Goal: Task Accomplishment & Management: Use online tool/utility

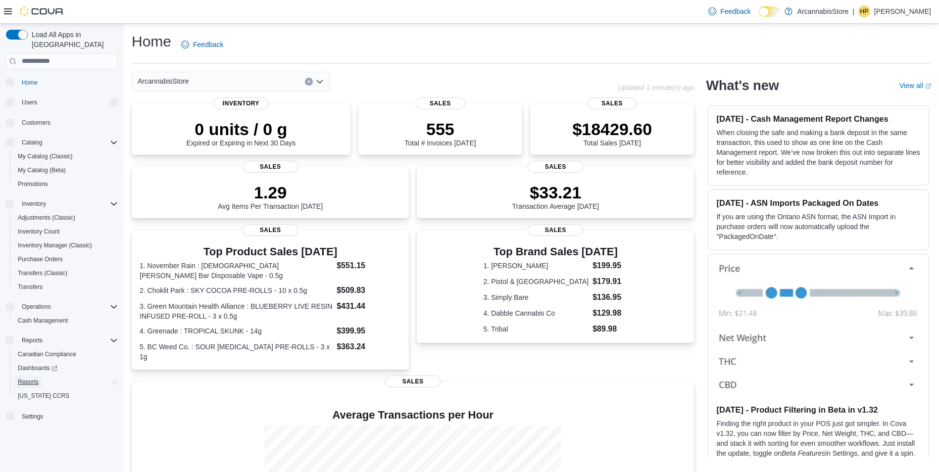
click at [27, 376] on span "Reports" at bounding box center [28, 382] width 21 height 12
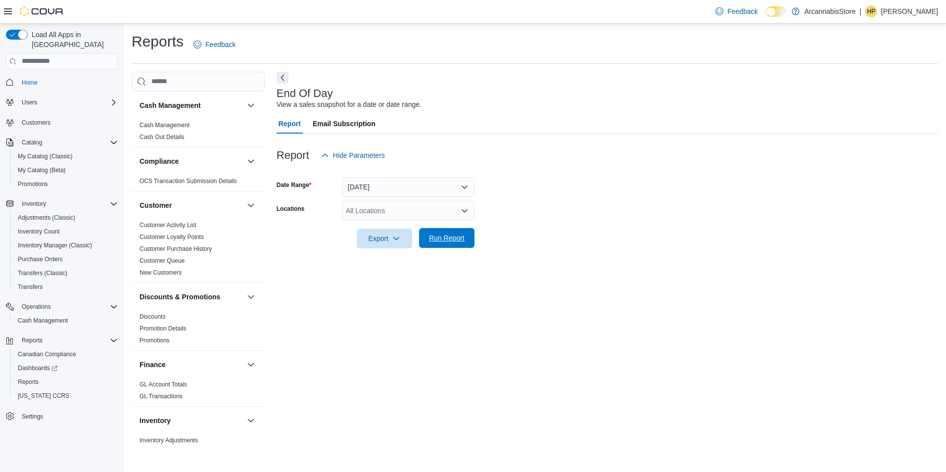
drag, startPoint x: 454, startPoint y: 234, endPoint x: 442, endPoint y: 234, distance: 12.4
click at [453, 234] on span "Run Report" at bounding box center [447, 238] width 36 height 10
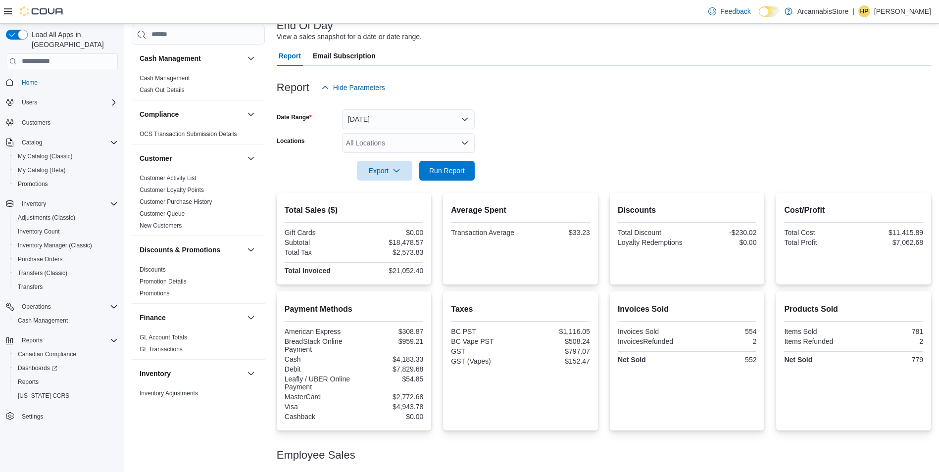
scroll to position [67, 0]
click at [444, 143] on div "All Locations" at bounding box center [408, 144] width 133 height 20
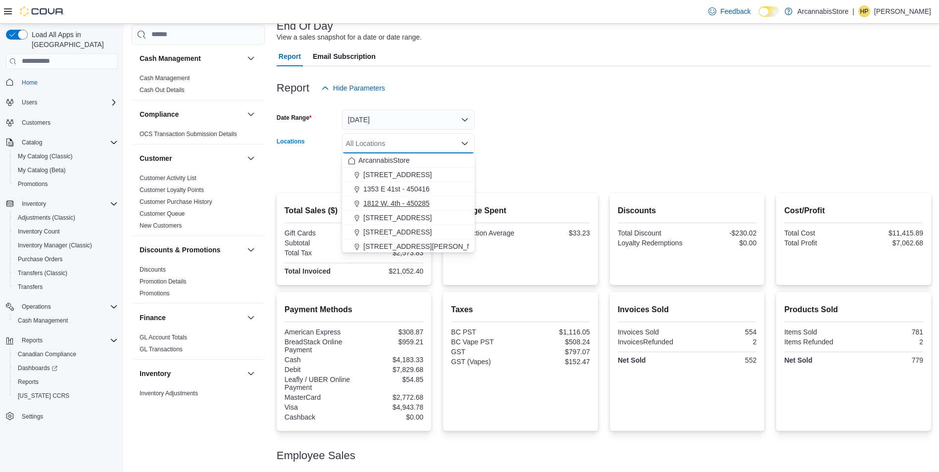
click at [408, 198] on button "1812 W. 4th - 450285" at bounding box center [408, 204] width 133 height 14
drag, startPoint x: 570, startPoint y: 171, endPoint x: 404, endPoint y: 174, distance: 165.4
click at [567, 172] on form "Date Range [DATE] Locations 1812 W. 4th - 450285 Combo box. Selected. 1812 W. 4…" at bounding box center [604, 139] width 654 height 83
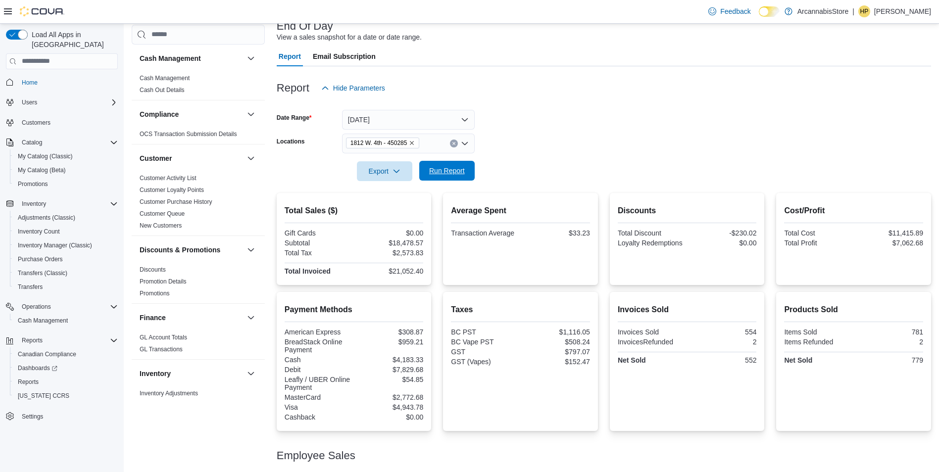
click at [442, 175] on span "Run Report" at bounding box center [447, 171] width 36 height 10
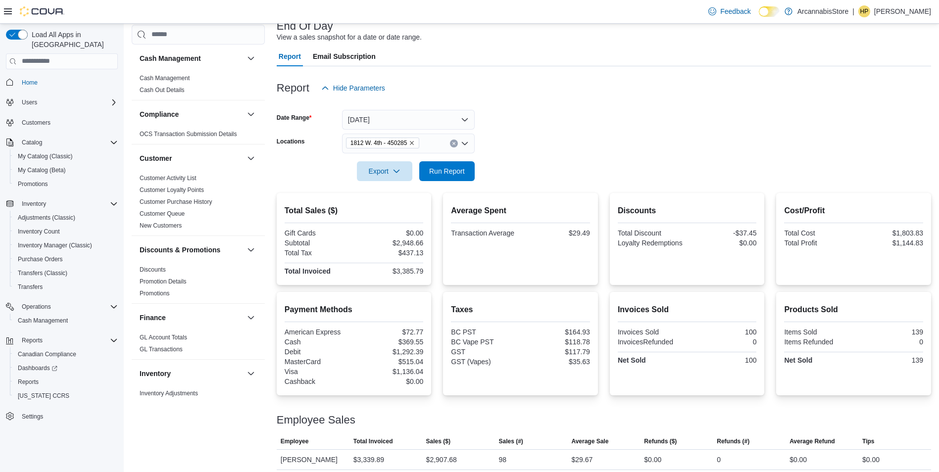
scroll to position [94, 0]
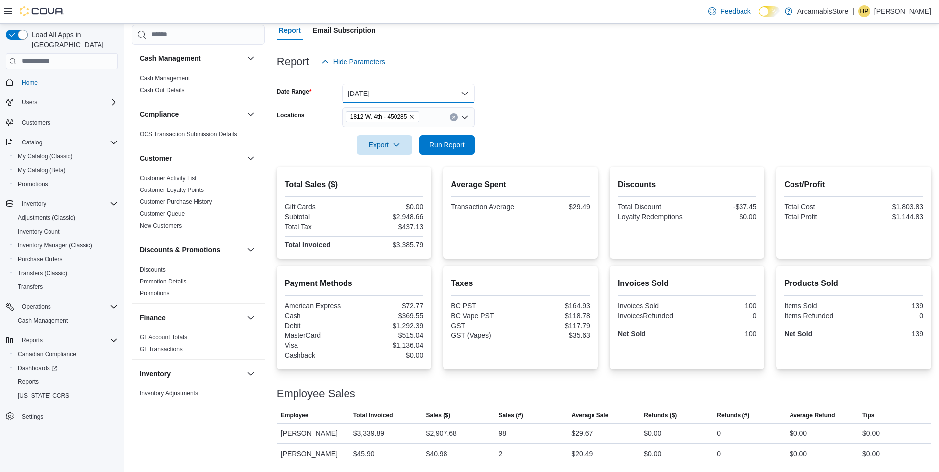
click at [428, 87] on button "[DATE]" at bounding box center [408, 94] width 133 height 20
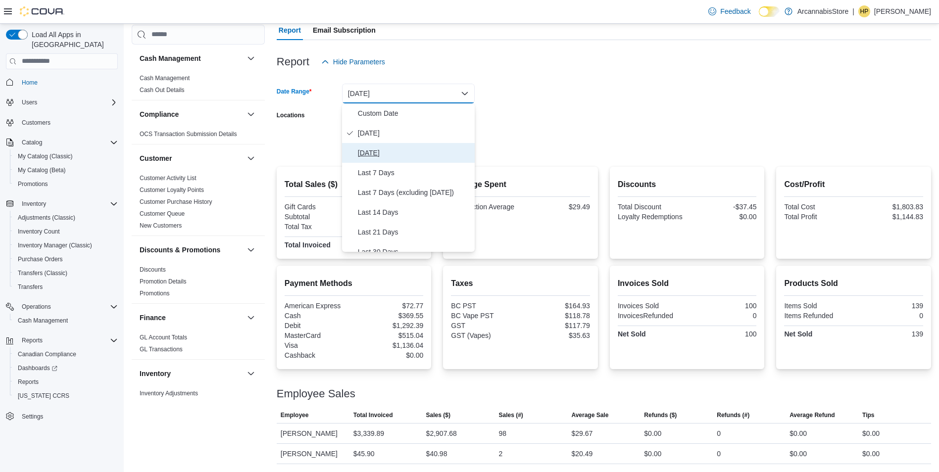
click at [393, 157] on span "[DATE]" at bounding box center [414, 153] width 113 height 12
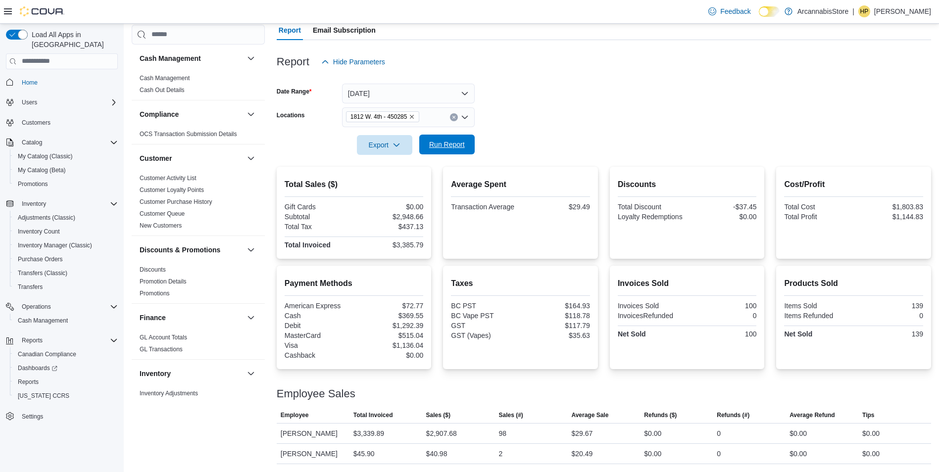
click at [463, 148] on span "Run Report" at bounding box center [447, 145] width 36 height 10
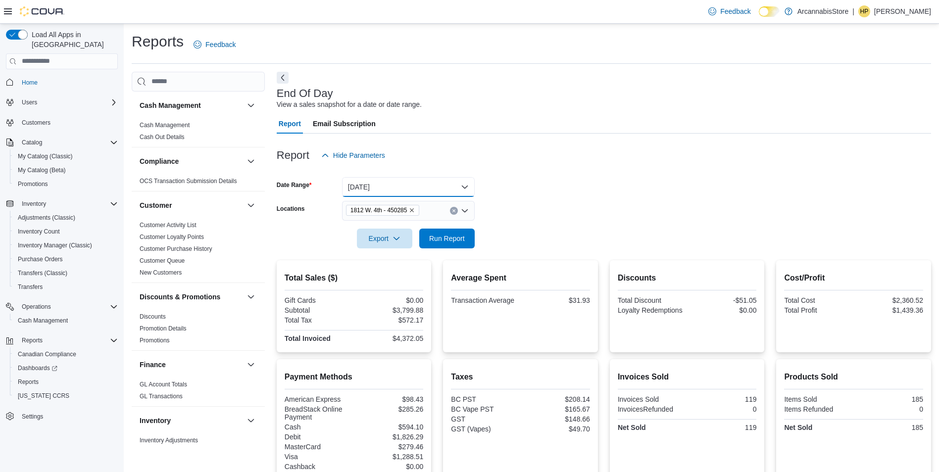
click at [422, 186] on button "[DATE]" at bounding box center [408, 187] width 133 height 20
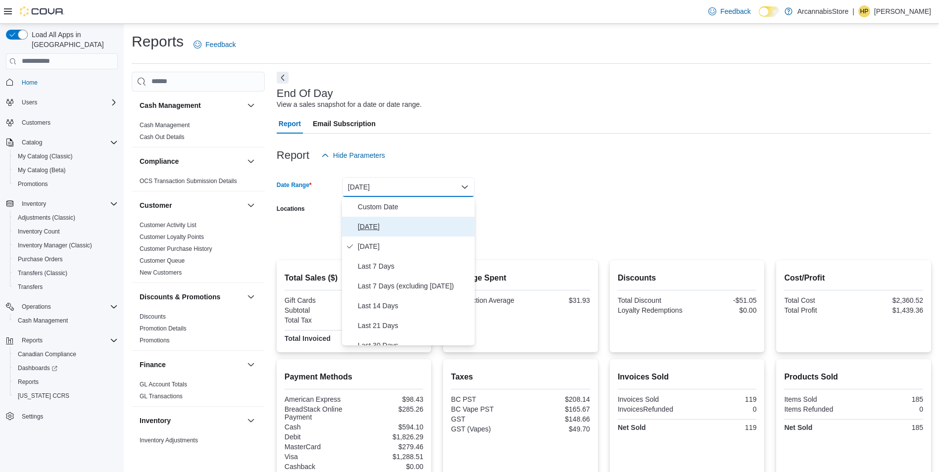
click at [385, 224] on span "[DATE]" at bounding box center [414, 227] width 113 height 12
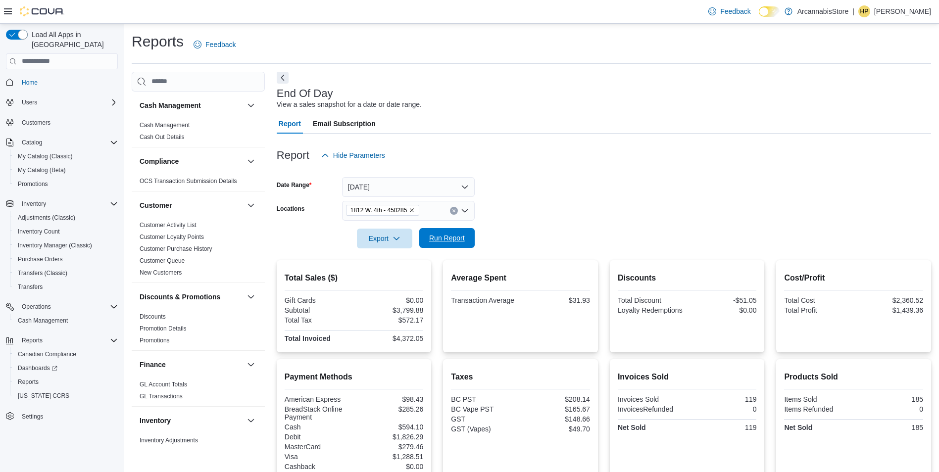
click at [464, 236] on span "Run Report" at bounding box center [447, 238] width 36 height 10
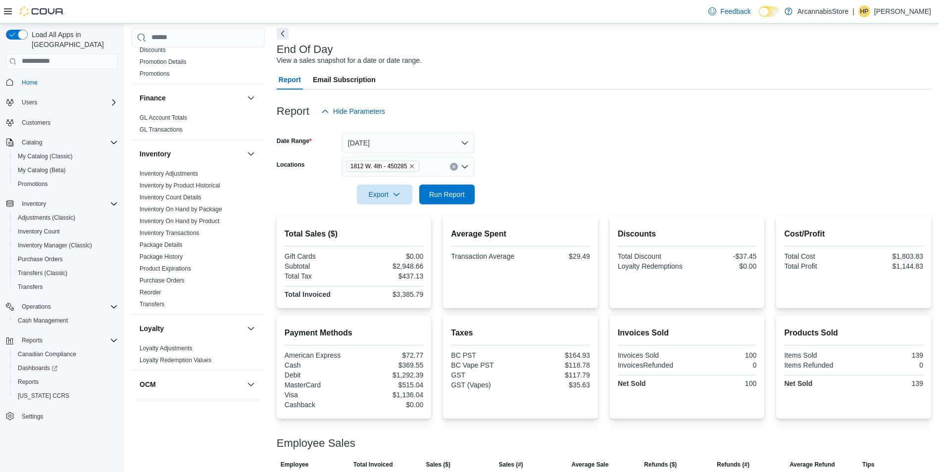
scroll to position [198, 0]
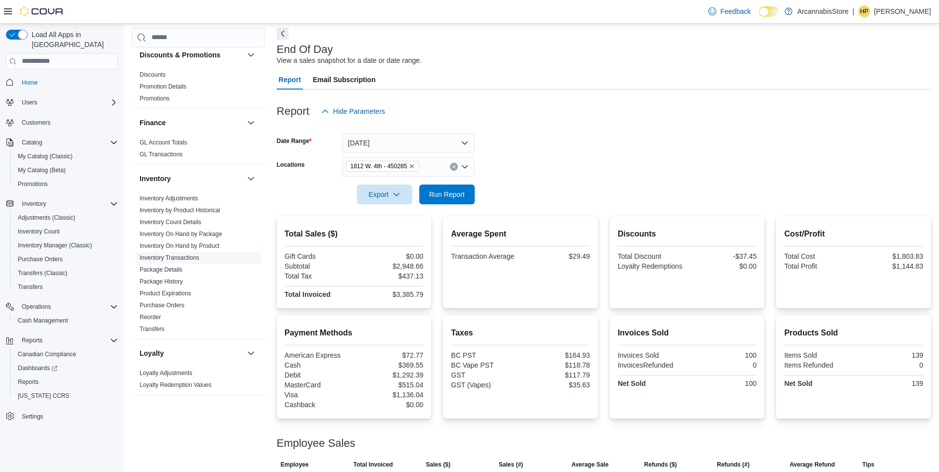
click at [184, 254] on span "Inventory Transactions" at bounding box center [170, 258] width 60 height 8
click at [184, 260] on link "Inventory Transactions" at bounding box center [170, 257] width 60 height 7
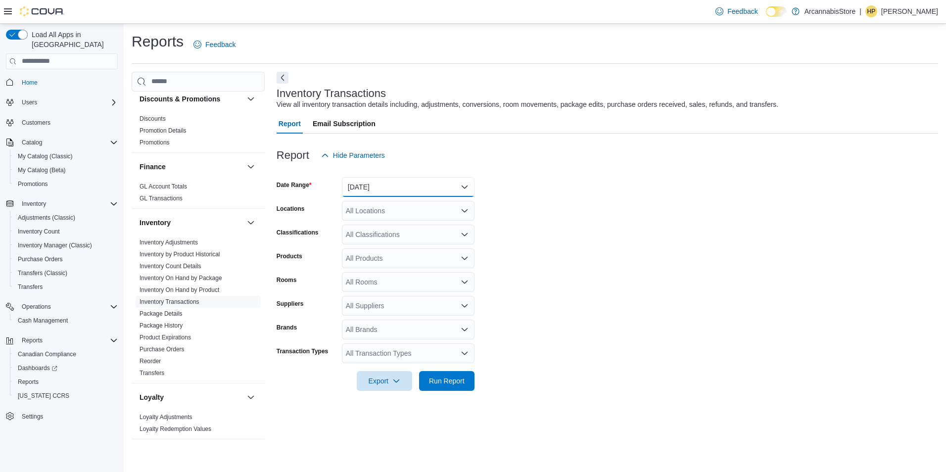
click at [418, 194] on button "[DATE]" at bounding box center [408, 187] width 133 height 20
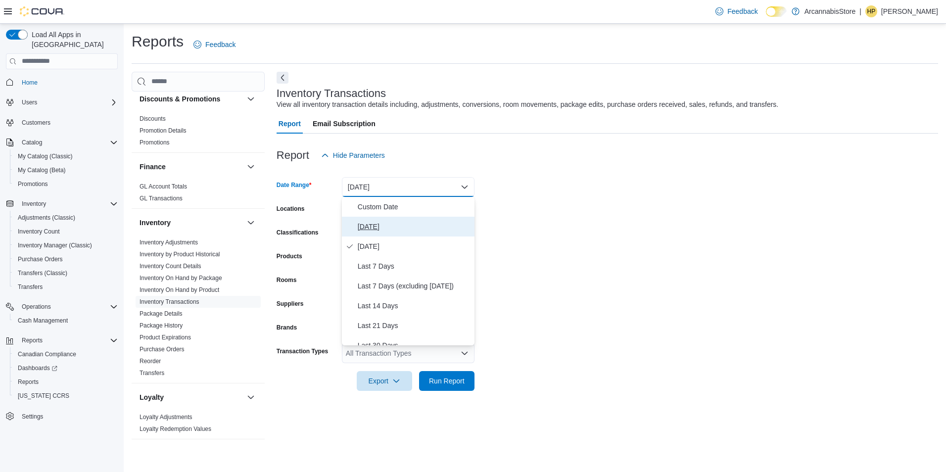
click at [401, 233] on button "[DATE]" at bounding box center [408, 227] width 133 height 20
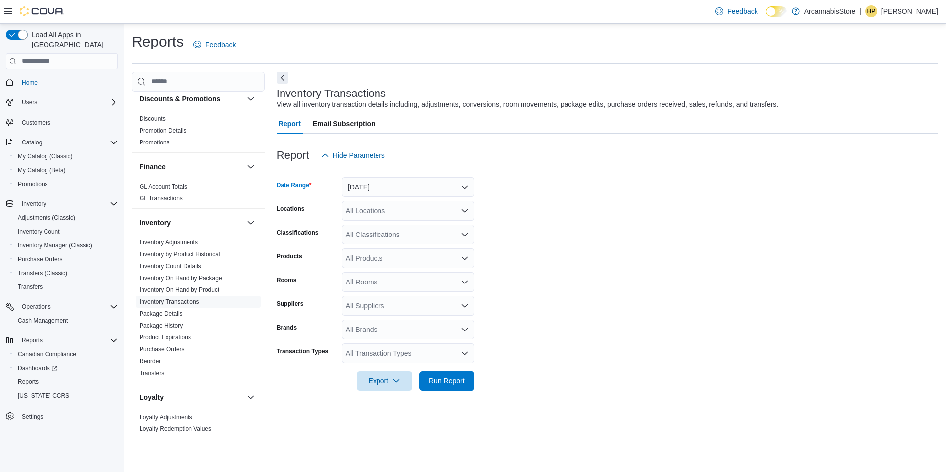
click at [401, 211] on div "All Locations" at bounding box center [408, 211] width 133 height 20
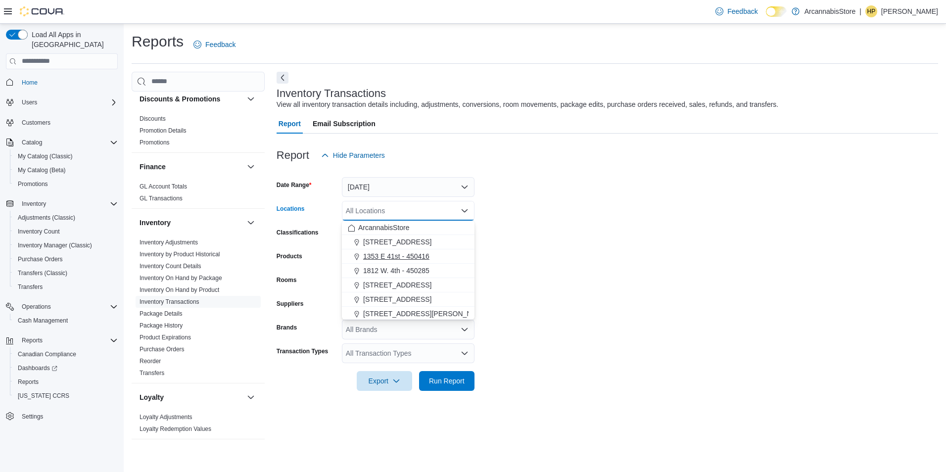
click at [403, 263] on button "1353 E 41st - 450416" at bounding box center [408, 256] width 133 height 14
click at [410, 210] on icon "Remove 1353 E 41st - 450416 from selection in this group" at bounding box center [412, 210] width 6 height 6
click at [395, 276] on button "1812 W. 4th - 450285" at bounding box center [408, 271] width 133 height 14
drag, startPoint x: 595, startPoint y: 280, endPoint x: 520, endPoint y: 301, distance: 78.7
click at [595, 281] on form "Date Range [DATE] Locations 1812 W. 4th - 450285 Combo box. Selected. 1812 W. 4…" at bounding box center [608, 278] width 662 height 226
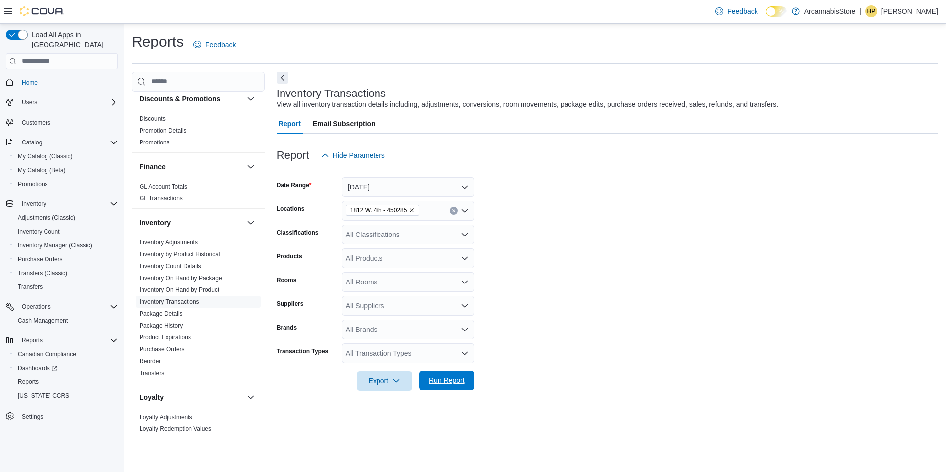
click at [435, 384] on span "Run Report" at bounding box center [447, 381] width 36 height 10
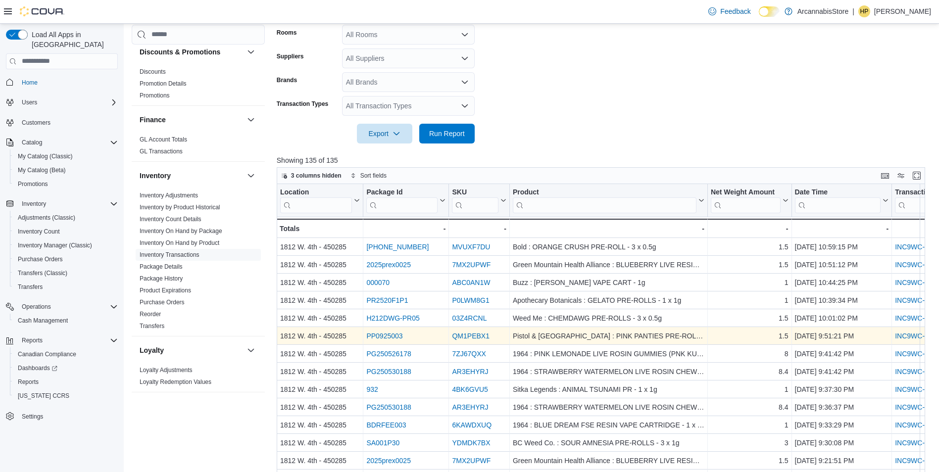
click at [914, 336] on link "INC9WC-KCNSDK" at bounding box center [924, 336] width 58 height 8
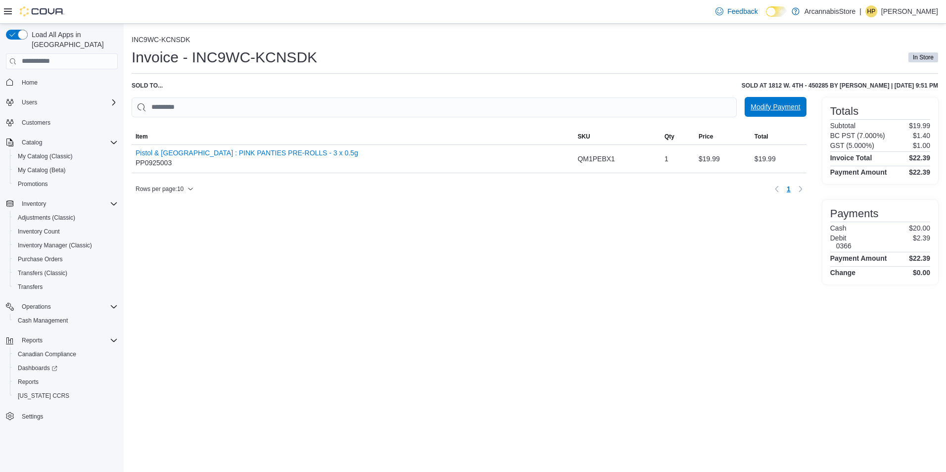
click at [800, 108] on span "Modify Payment" at bounding box center [776, 107] width 50 height 10
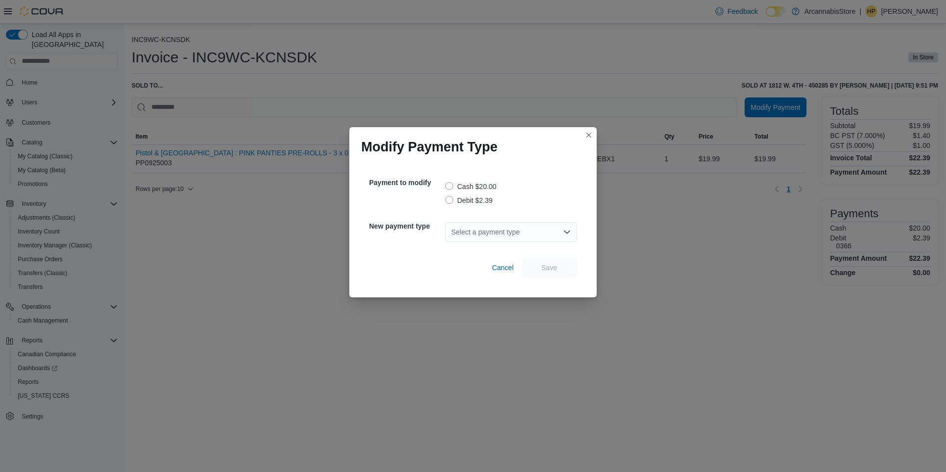
click at [473, 196] on label "Debit $2.39" at bounding box center [470, 201] width 48 height 12
click at [478, 226] on div "Select a payment type" at bounding box center [512, 232] width 132 height 20
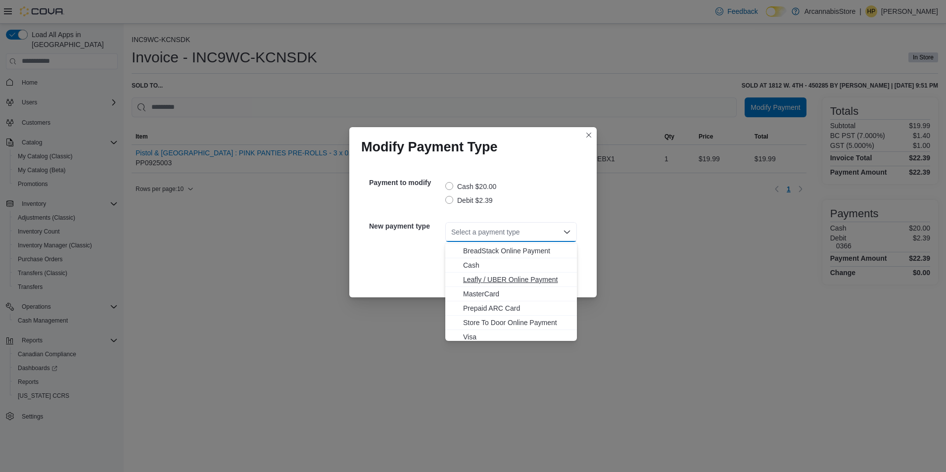
scroll to position [16, 0]
click at [473, 327] on button "Visa" at bounding box center [512, 334] width 132 height 14
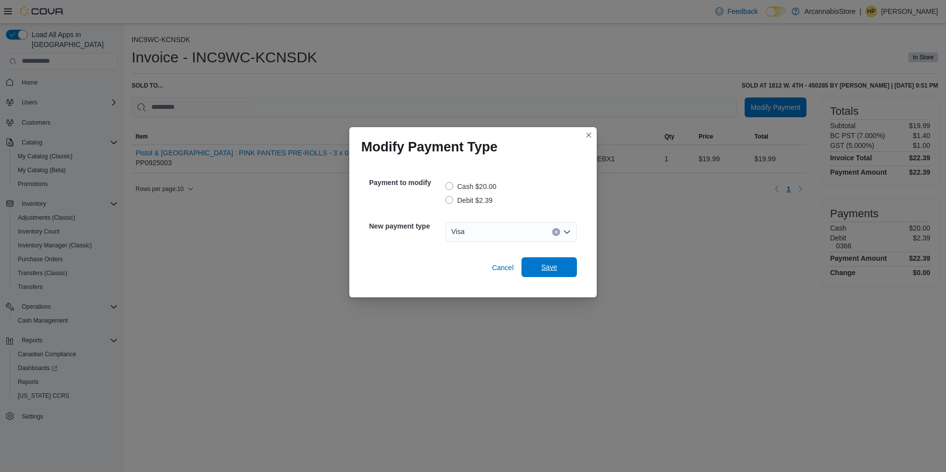
click at [566, 268] on span "Save" at bounding box center [550, 267] width 44 height 20
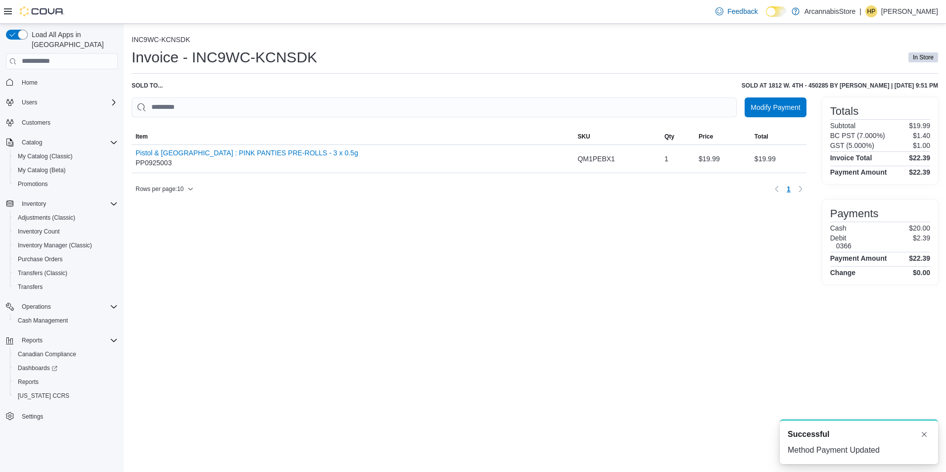
scroll to position [0, 0]
